Goal: Task Accomplishment & Management: Manage account settings

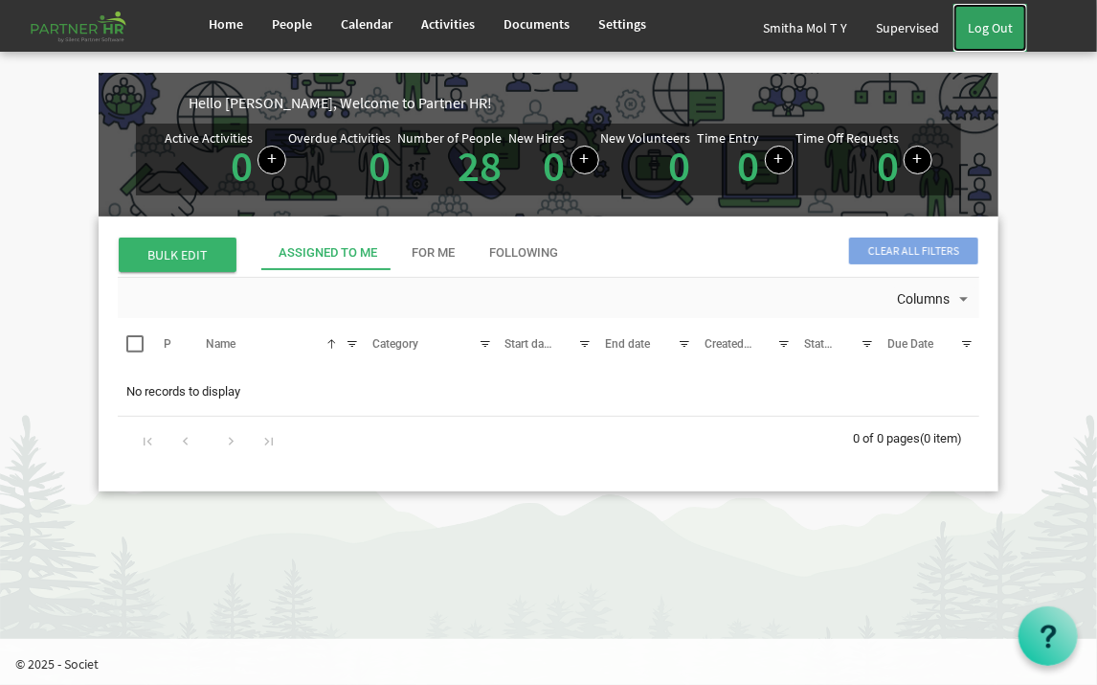
click at [984, 24] on link "Log Out" at bounding box center [991, 28] width 74 height 48
